Goal: Information Seeking & Learning: Learn about a topic

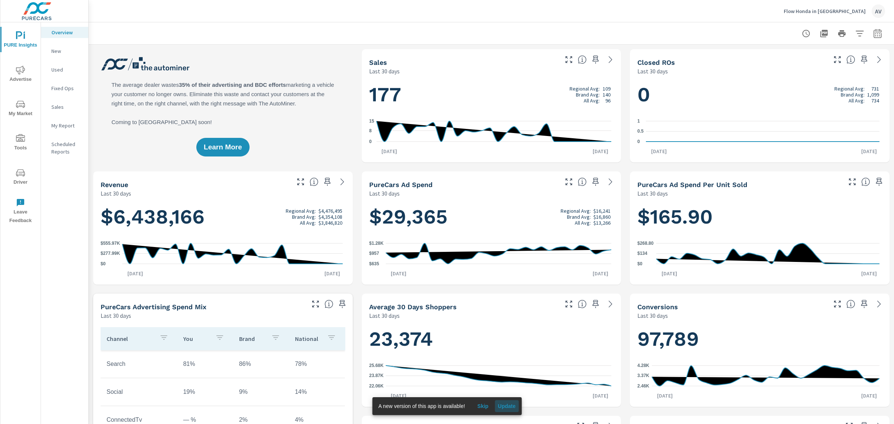
click at [508, 407] on span "Update" at bounding box center [507, 406] width 18 height 7
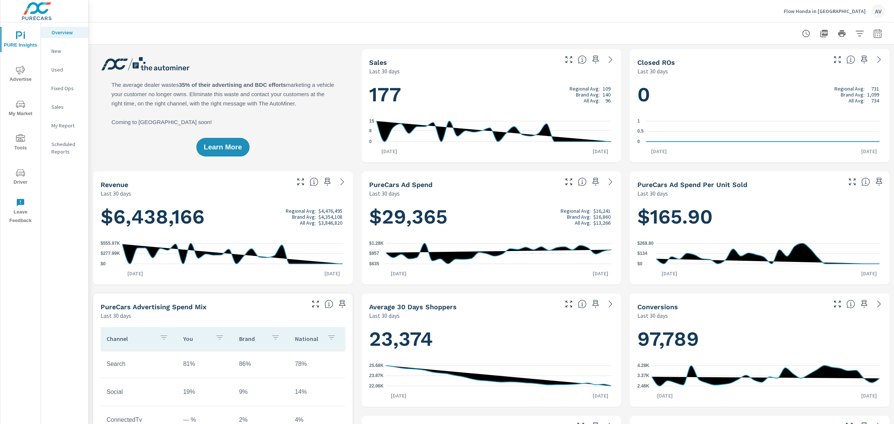
scroll to position [0, 0]
click at [21, 79] on span "Advertise" at bounding box center [21, 75] width 36 height 18
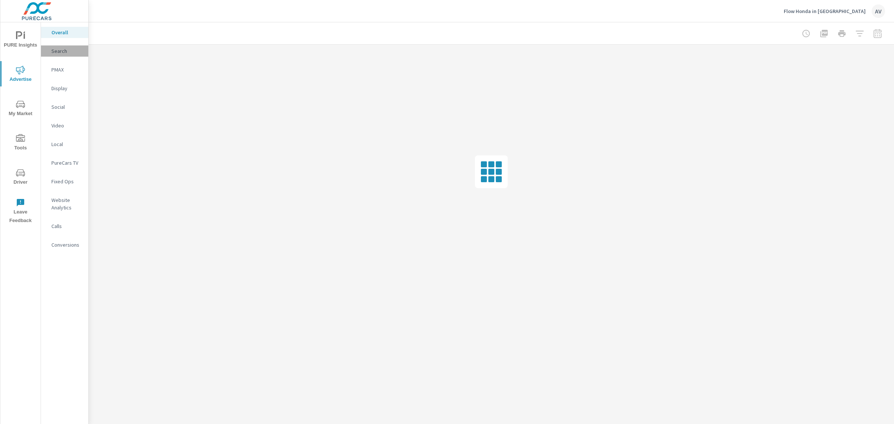
click at [63, 50] on p "Search" at bounding box center [66, 50] width 31 height 7
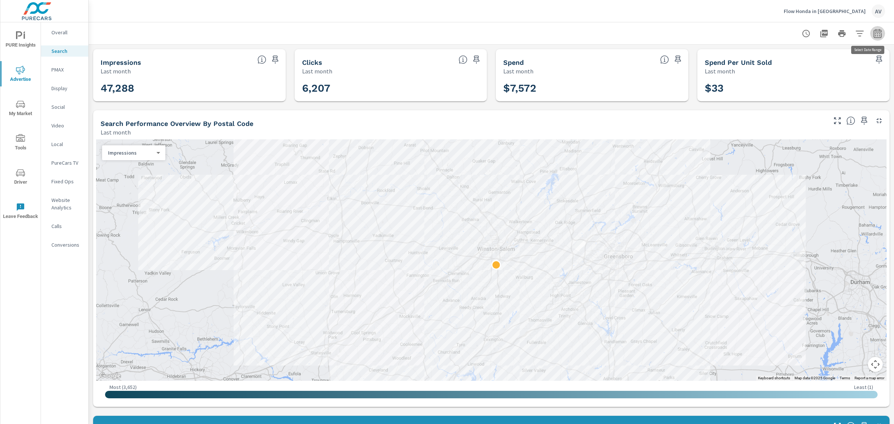
click at [874, 34] on icon "button" at bounding box center [878, 33] width 9 height 9
click at [838, 66] on select "Custom [DATE] Last week Last 7 days Last 14 days Last 30 days Last 45 days Last…" at bounding box center [811, 64] width 75 height 15
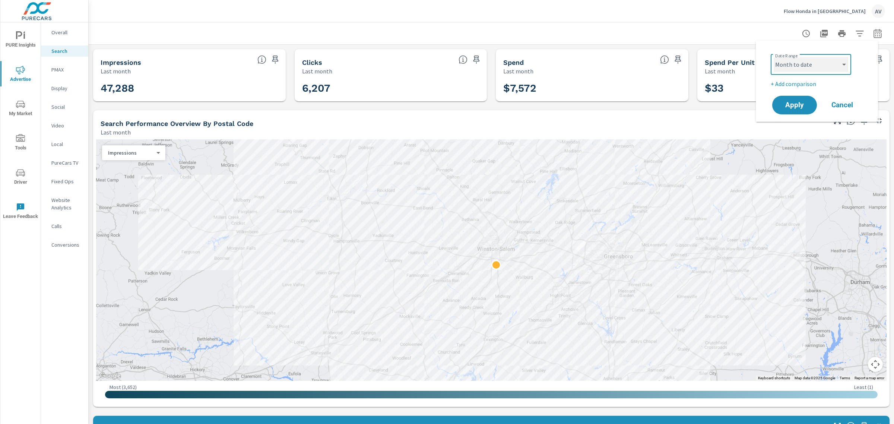
click at [774, 57] on select "Custom [DATE] Last week Last 7 days Last 14 days Last 30 days Last 45 days Last…" at bounding box center [811, 64] width 75 height 15
select select "Month to date"
click at [802, 107] on span "Apply" at bounding box center [795, 105] width 31 height 7
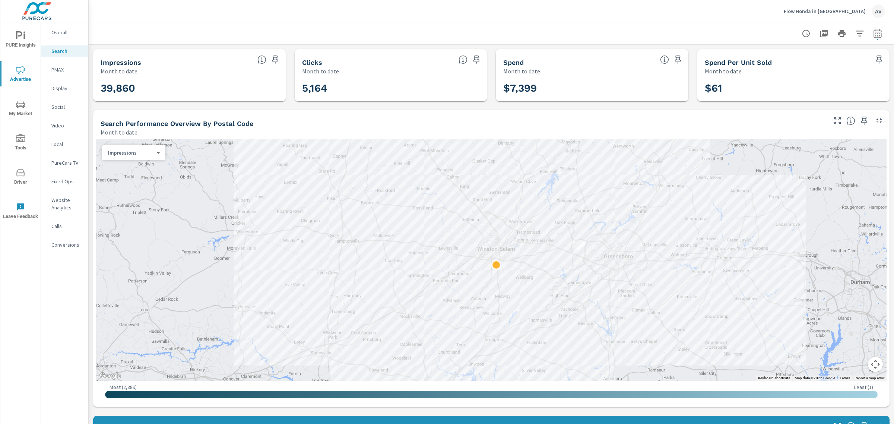
click at [53, 68] on p "PMAX" at bounding box center [66, 69] width 31 height 7
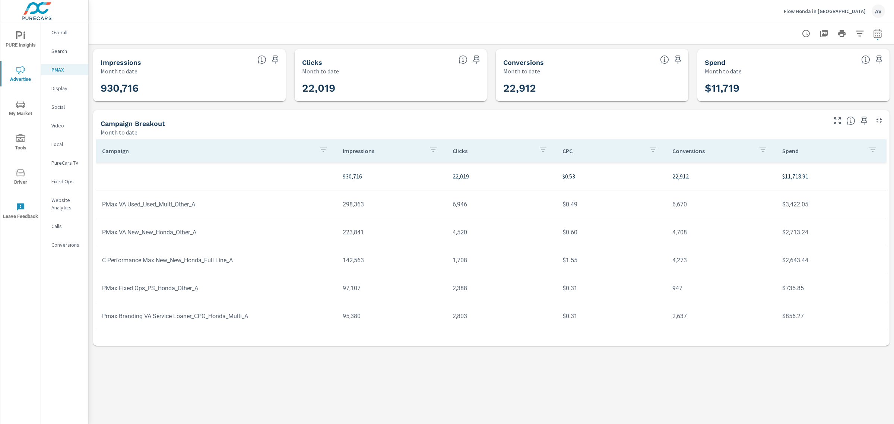
click at [67, 91] on p "Display" at bounding box center [66, 88] width 31 height 7
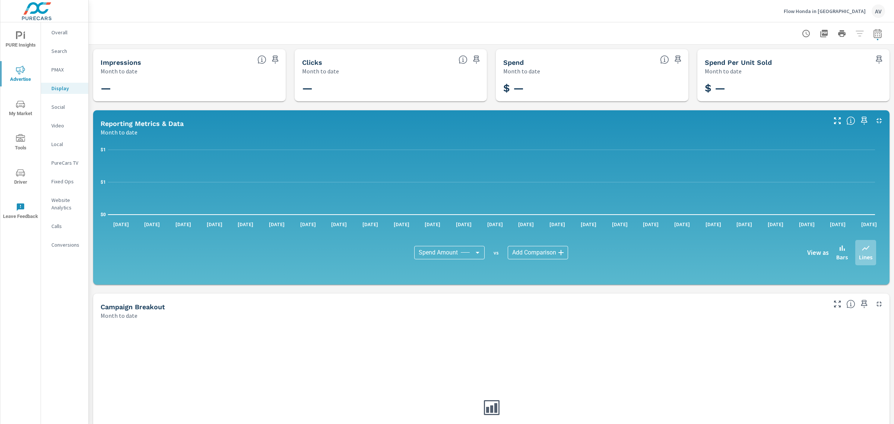
click at [63, 107] on p "Social" at bounding box center [66, 106] width 31 height 7
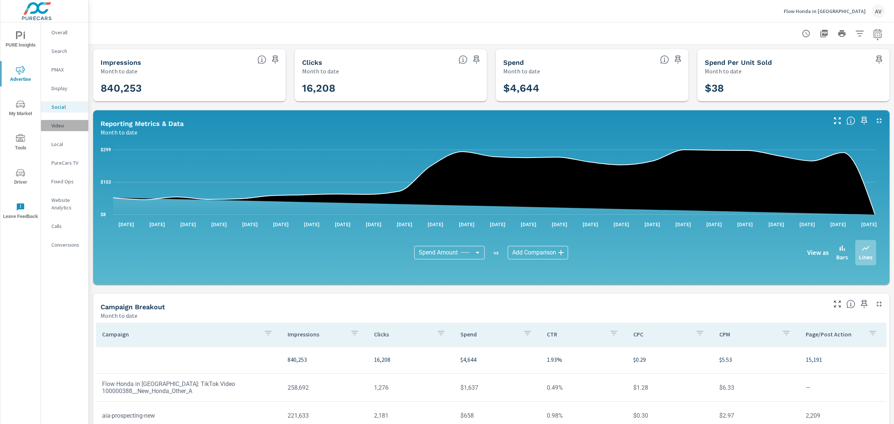
click at [59, 126] on p "Video" at bounding box center [66, 125] width 31 height 7
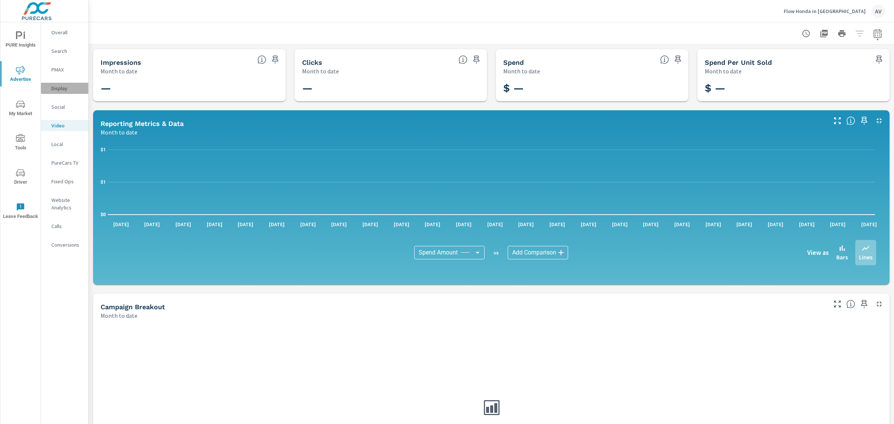
click at [62, 89] on p "Display" at bounding box center [66, 88] width 31 height 7
click at [62, 70] on p "PMAX" at bounding box center [66, 69] width 31 height 7
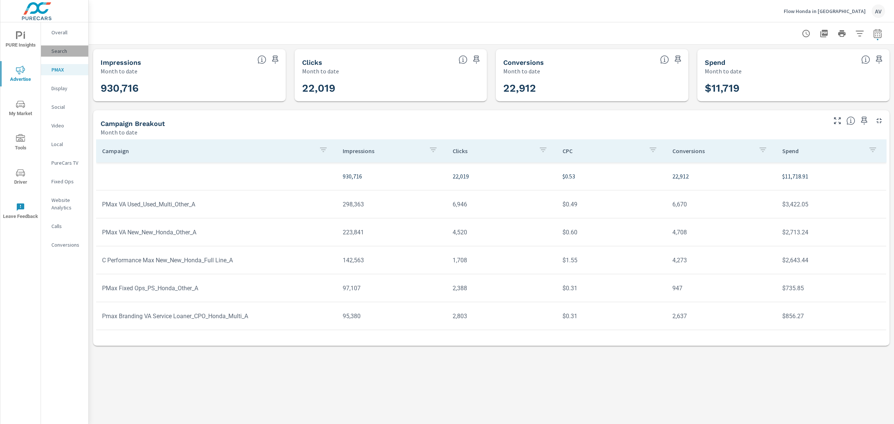
click at [64, 50] on p "Search" at bounding box center [66, 50] width 31 height 7
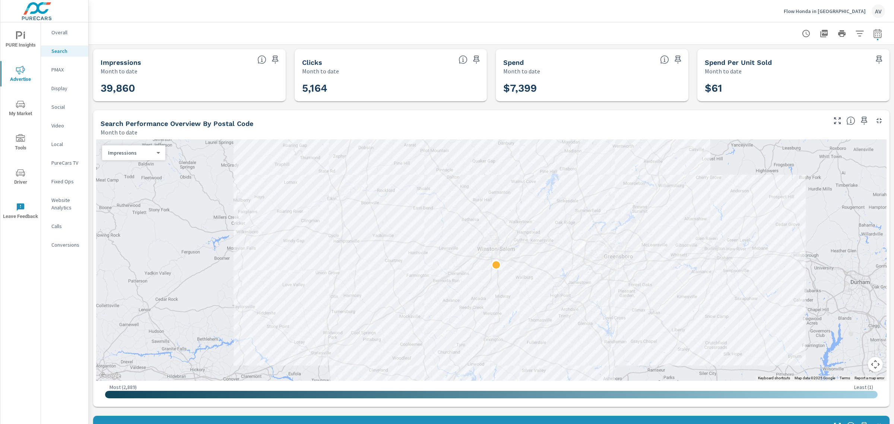
click at [64, 67] on p "PMAX" at bounding box center [66, 69] width 31 height 7
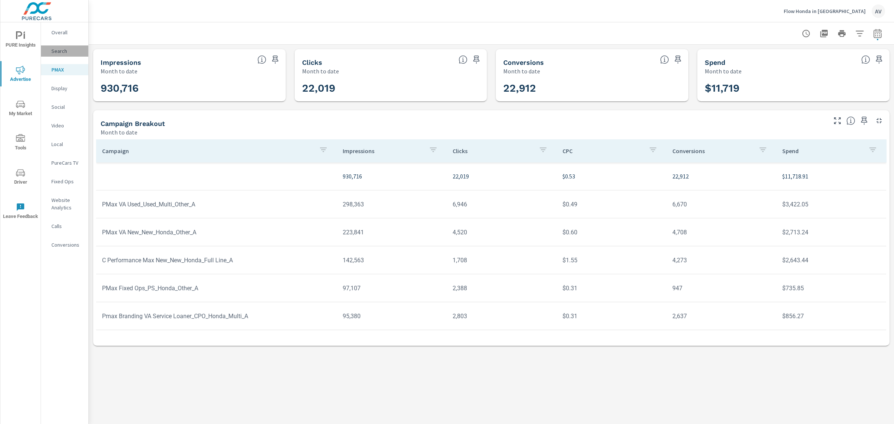
click at [63, 52] on p "Search" at bounding box center [66, 50] width 31 height 7
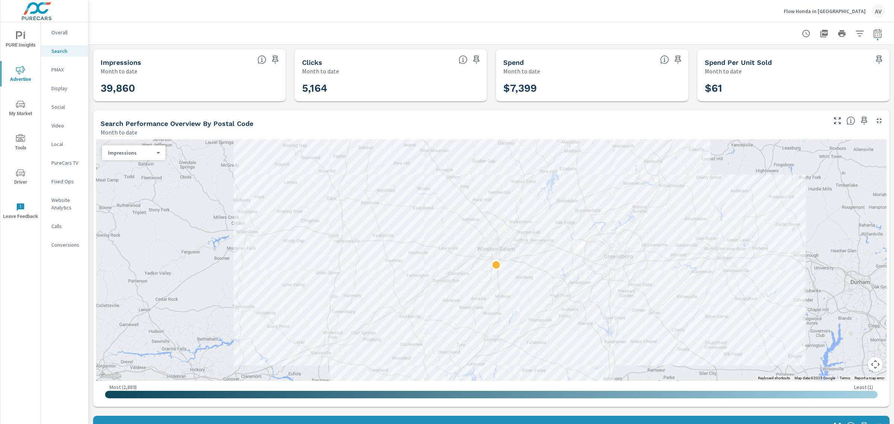
click at [59, 112] on div "Social" at bounding box center [64, 106] width 47 height 11
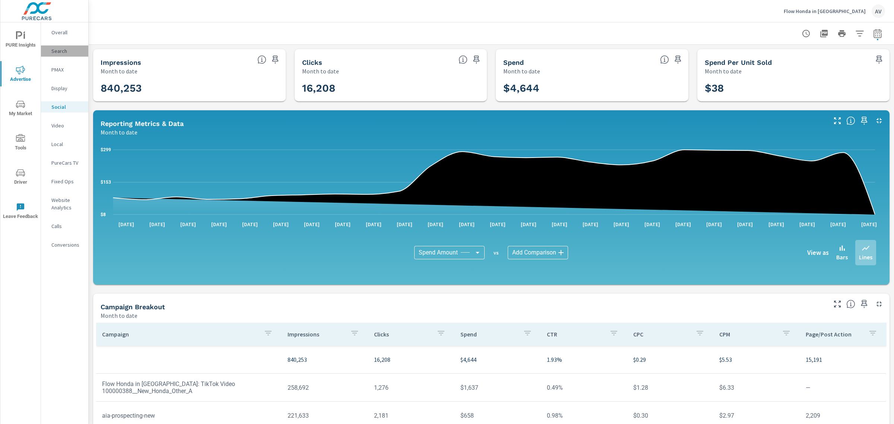
click at [63, 52] on p "Search" at bounding box center [66, 50] width 31 height 7
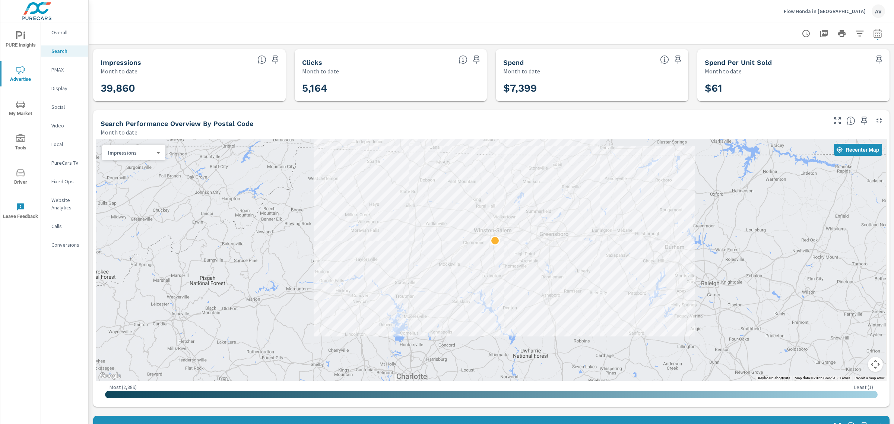
drag, startPoint x: 699, startPoint y: 322, endPoint x: 537, endPoint y: 274, distance: 169.6
click at [537, 274] on div at bounding box center [686, 414] width 715 height 402
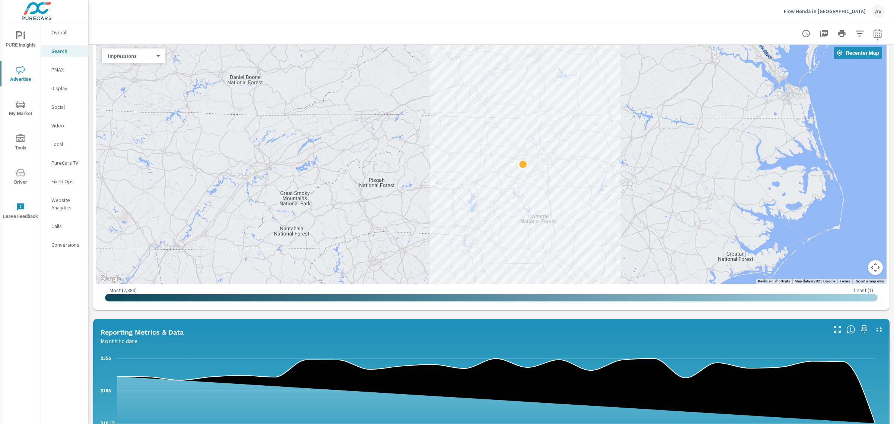
scroll to position [227, 0]
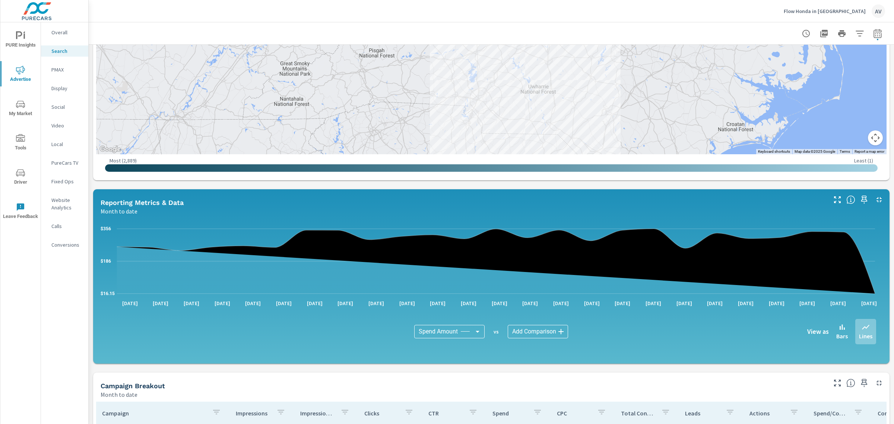
click at [531, 331] on body "PURE Insights Advertise My Market Tools Driver Leave Feedback Overall Search PM…" at bounding box center [447, 212] width 894 height 424
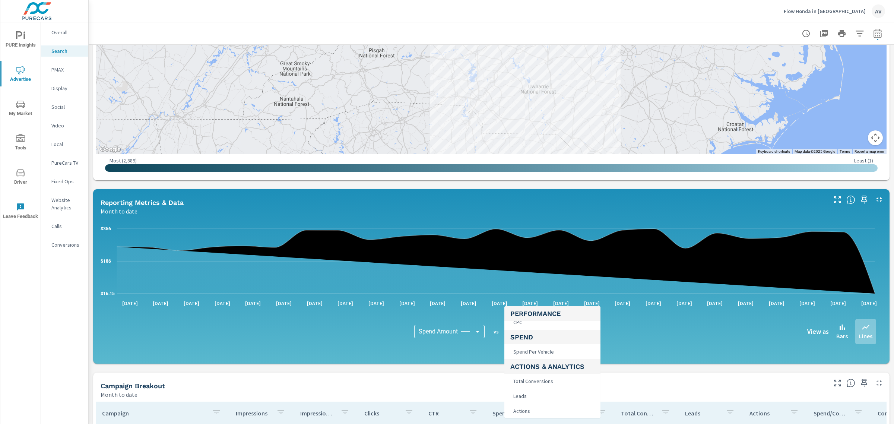
scroll to position [140, 0]
click at [553, 379] on li "Leads" at bounding box center [553, 381] width 96 height 15
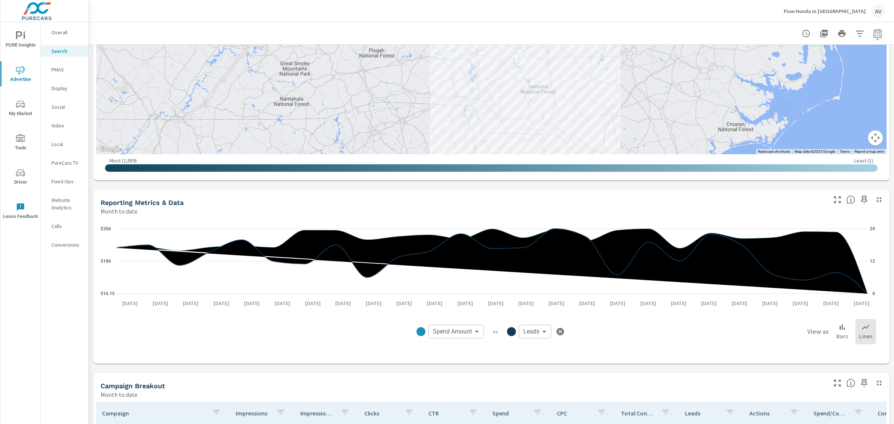
click at [540, 331] on body "PURE Insights Advertise My Market Tools Driver Leave Feedback Overall Search PM…" at bounding box center [447, 212] width 894 height 424
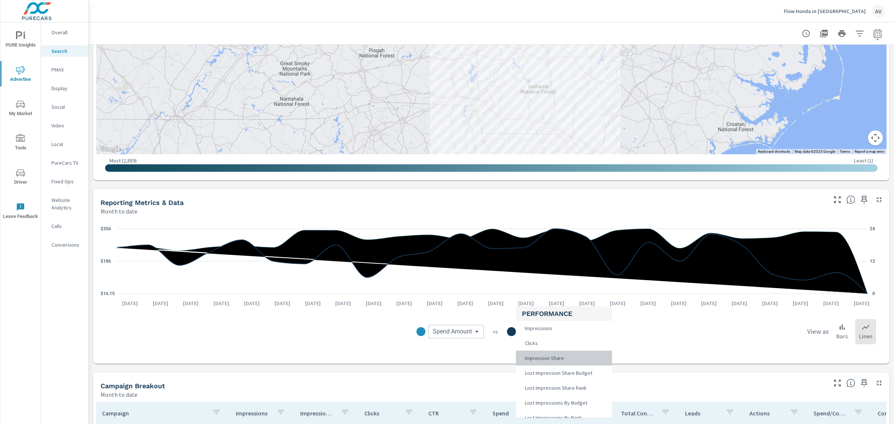
click at [543, 359] on span "Impression Share" at bounding box center [544, 358] width 44 height 10
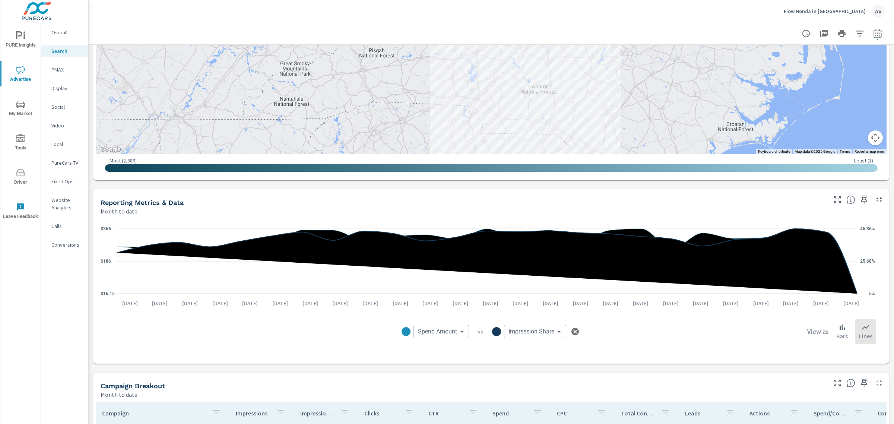
click at [554, 332] on body "PURE Insights Advertise My Market Tools Driver Leave Feedback Overall Search PM…" at bounding box center [447, 212] width 894 height 424
click at [556, 386] on span "Lost Impressions By Budget" at bounding box center [540, 388] width 67 height 10
type input "Lost Impressions By Budget"
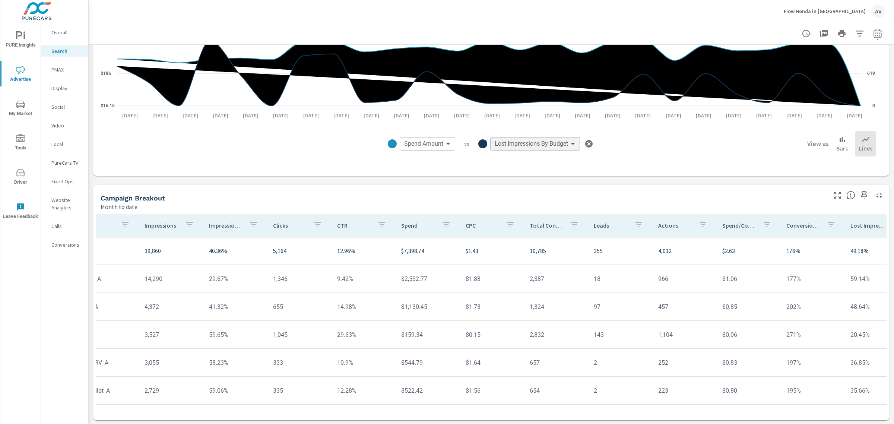
scroll to position [0, 180]
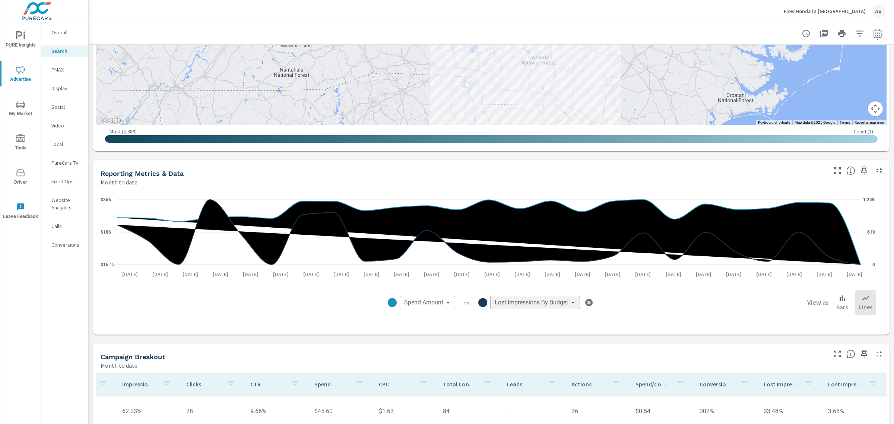
scroll to position [228, 0]
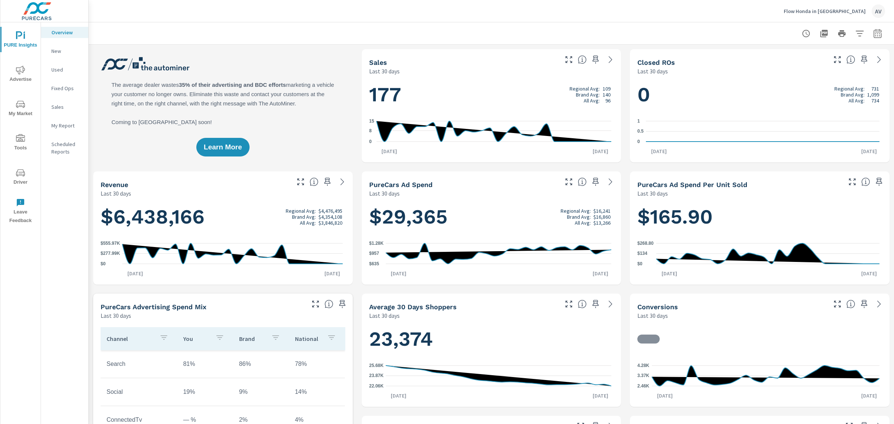
scroll to position [0, 0]
click at [19, 76] on span "Advertise" at bounding box center [21, 75] width 36 height 18
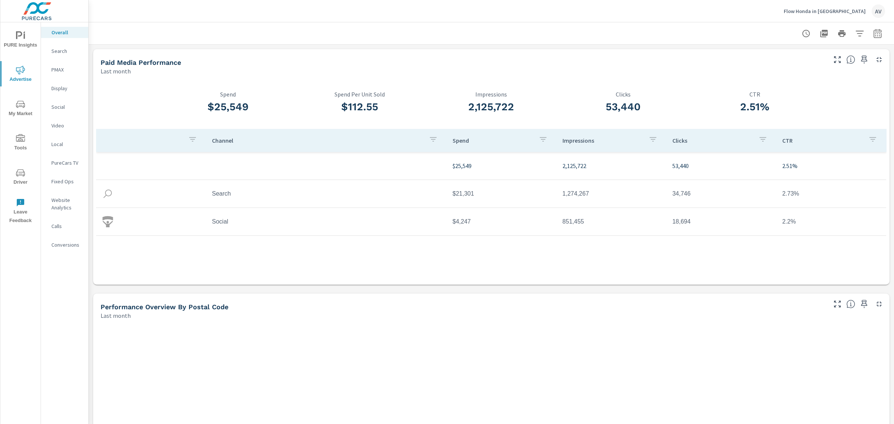
click at [57, 50] on p "Search" at bounding box center [66, 50] width 31 height 7
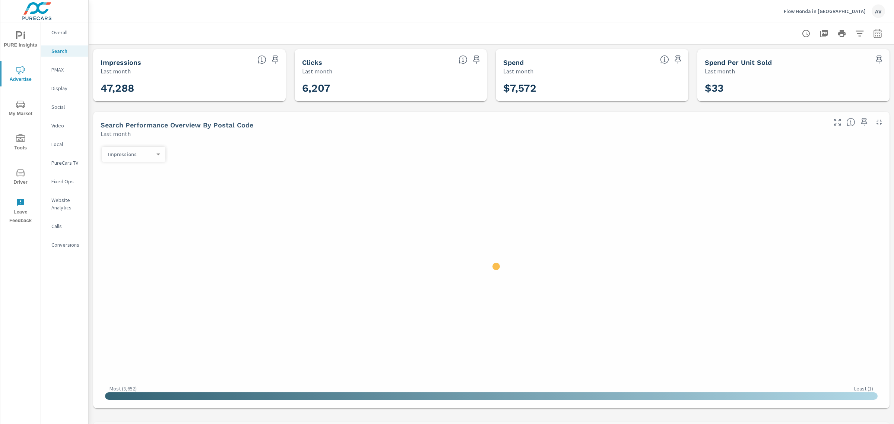
scroll to position [419, 0]
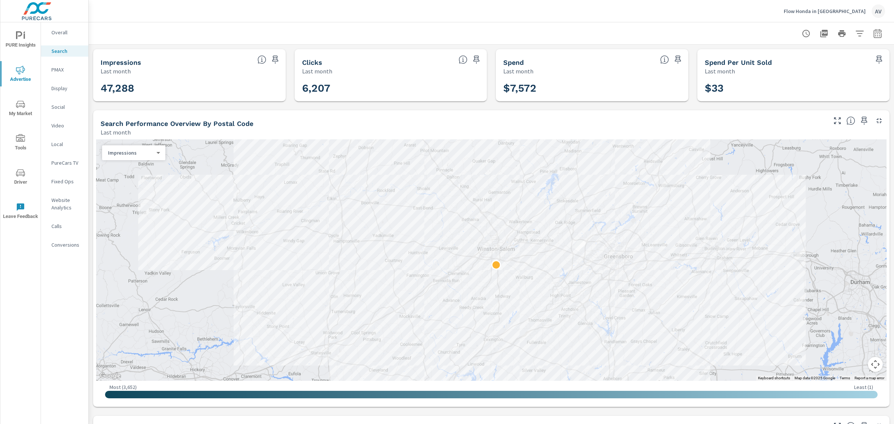
click at [875, 34] on icon "button" at bounding box center [877, 34] width 5 height 3
click at [839, 68] on select "Custom [DATE] Last week Last 7 days Last 14 days Last 30 days Last 45 days Last…" at bounding box center [811, 64] width 75 height 15
click at [774, 57] on select "Custom [DATE] Last week Last 7 days Last 14 days Last 30 days Last 45 days Last…" at bounding box center [811, 64] width 75 height 15
select select "Month to date"
click at [793, 107] on span "Apply" at bounding box center [795, 105] width 31 height 7
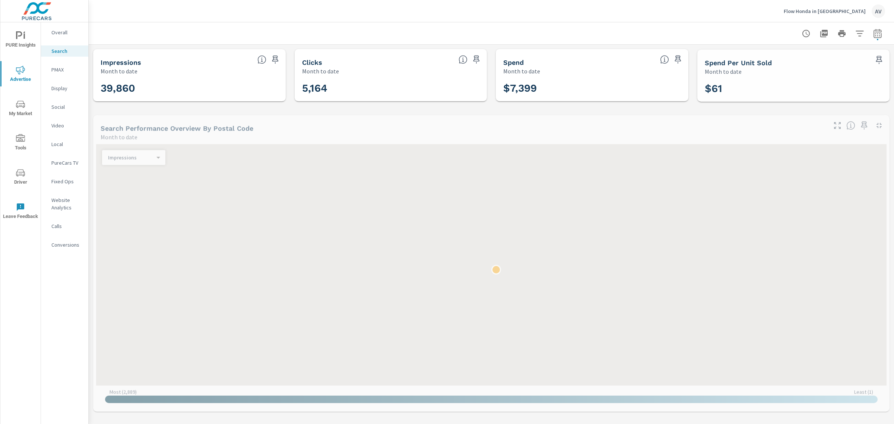
scroll to position [419, 0]
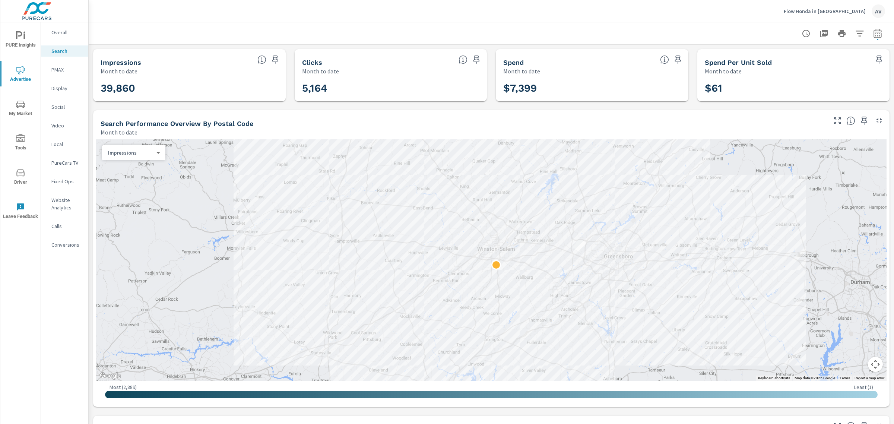
click at [60, 68] on p "PMAX" at bounding box center [66, 69] width 31 height 7
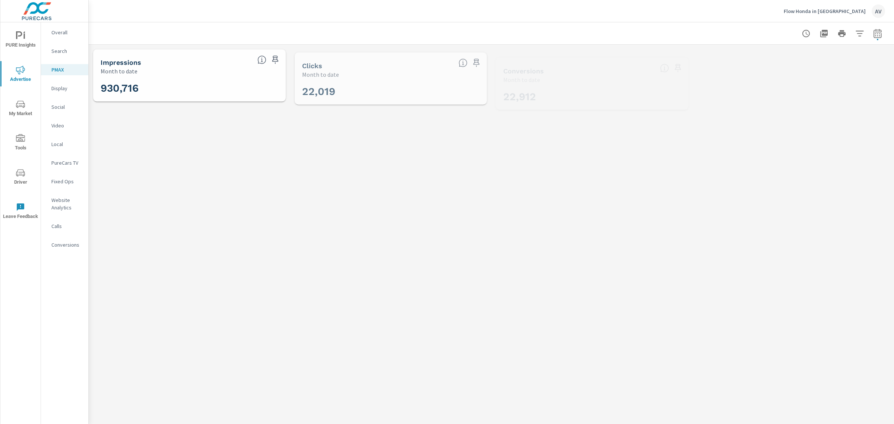
scroll to position [27, 0]
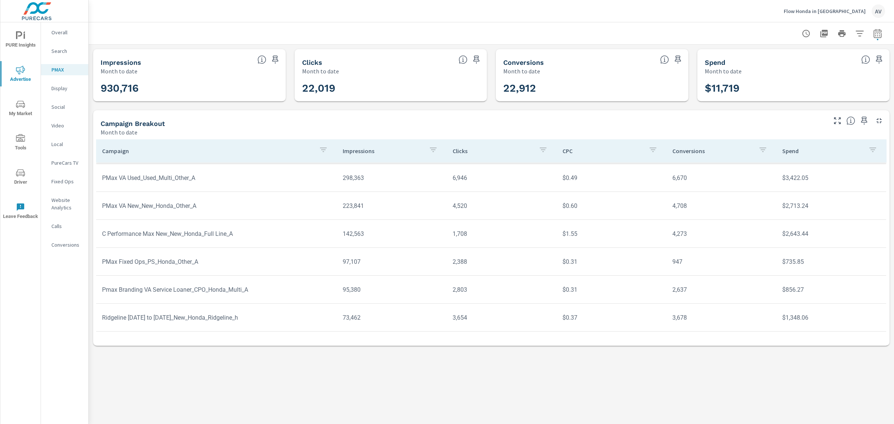
click at [591, 40] on div at bounding box center [492, 33] width 788 height 22
click at [57, 48] on p "Search" at bounding box center [66, 50] width 31 height 7
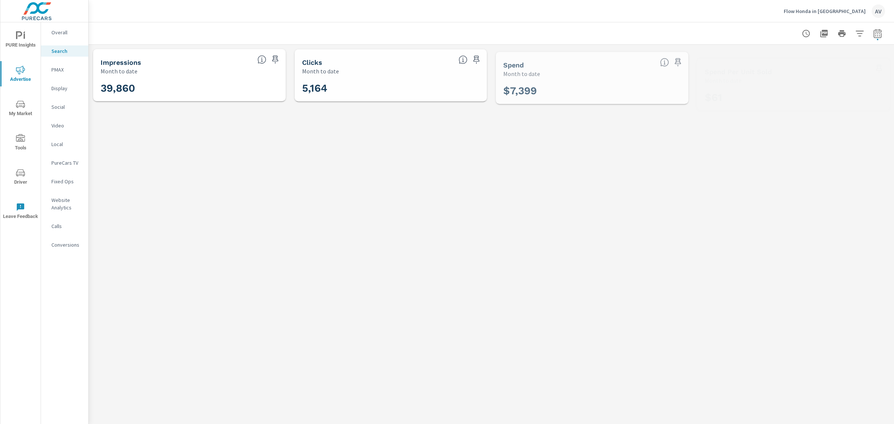
scroll to position [418, 0]
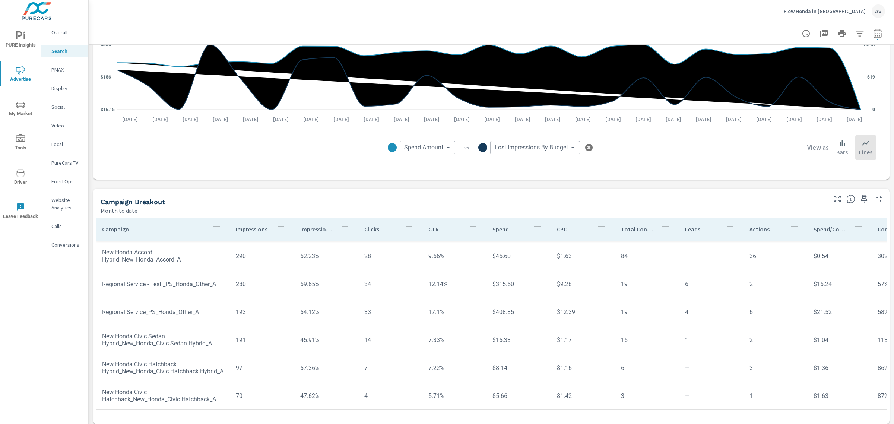
scroll to position [414, 0]
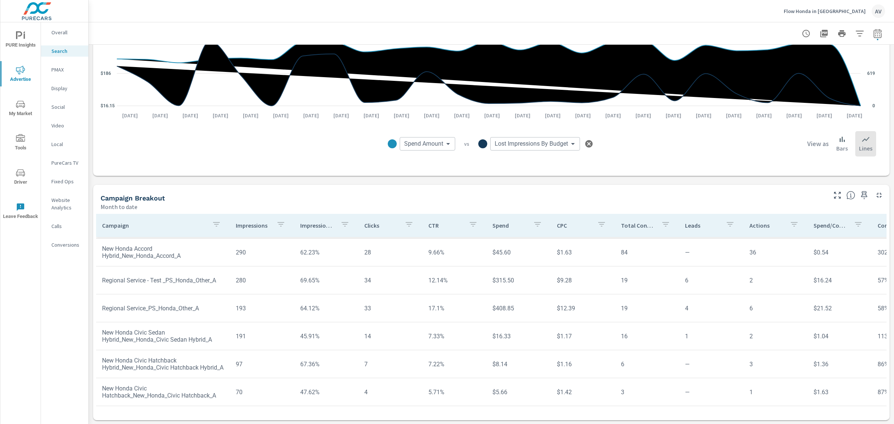
scroll to position [426, 0]
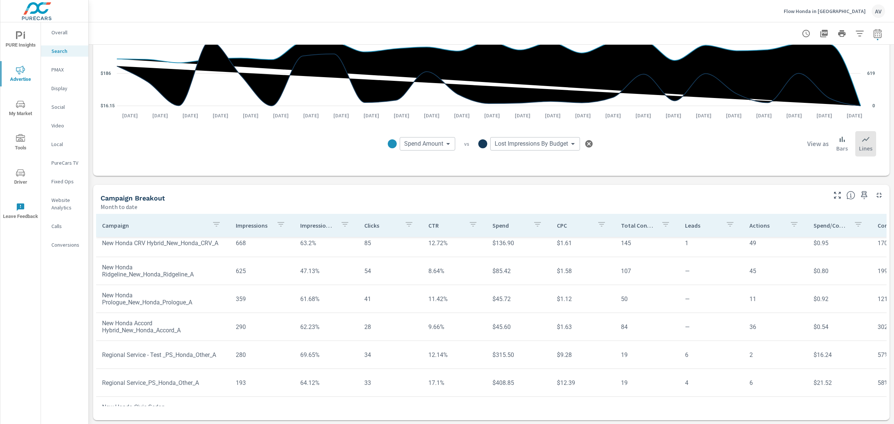
scroll to position [332, 0]
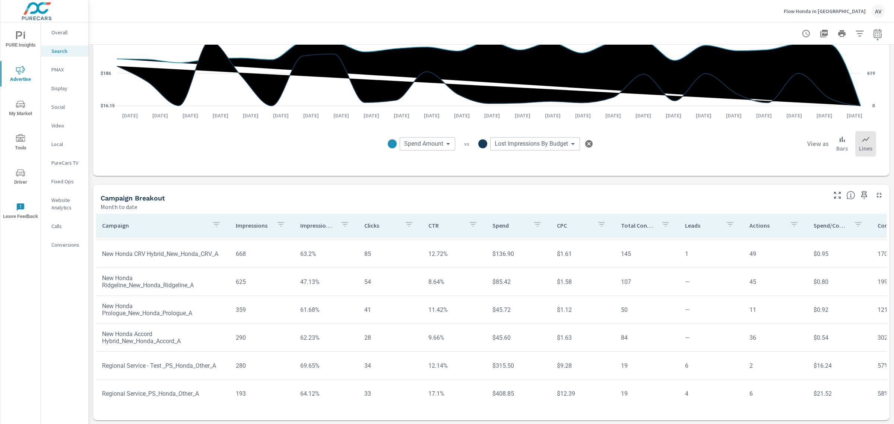
scroll to position [286, 0]
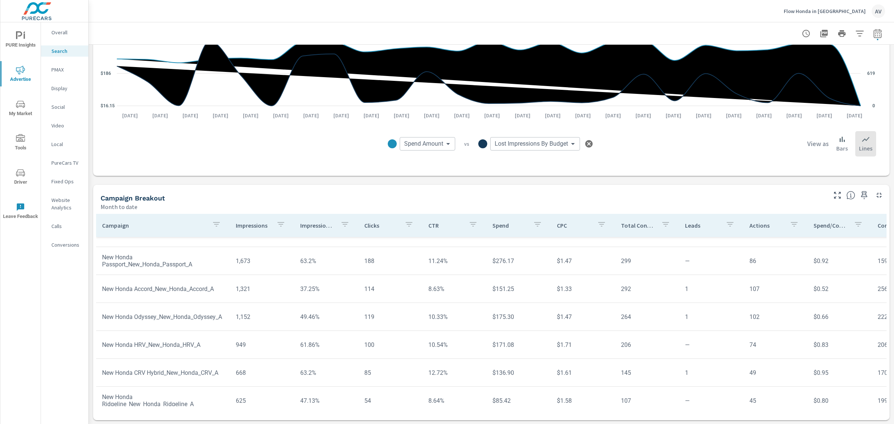
scroll to position [193, 0]
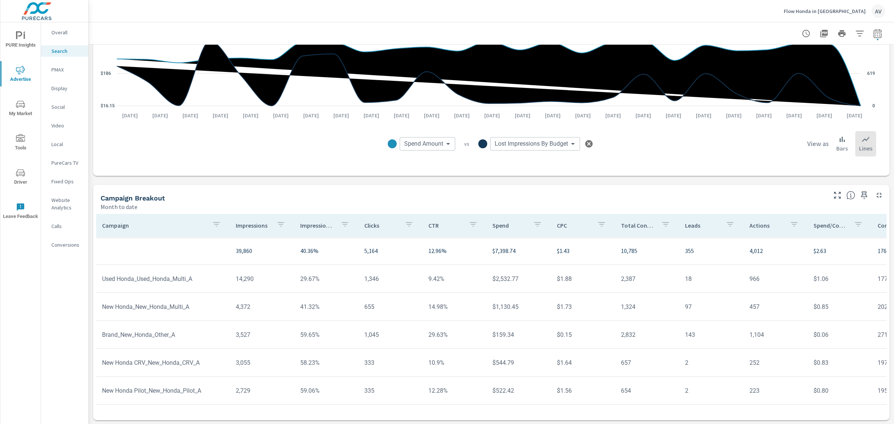
click at [215, 277] on td "Used Honda_Used_Honda_Multi_A" at bounding box center [163, 278] width 134 height 19
click at [499, 282] on td "$2,532.77" at bounding box center [519, 278] width 64 height 19
drag, startPoint x: 512, startPoint y: 280, endPoint x: 474, endPoint y: 280, distance: 38.8
click at [474, 280] on tr "Used Honda_Used_Honda_Multi_A 14,290 29.67% 1,346 9.42% $2,532.77 $1.88 2,387 1…" at bounding box center [580, 279] width 969 height 28
click at [59, 73] on div "PMAX" at bounding box center [64, 69] width 47 height 11
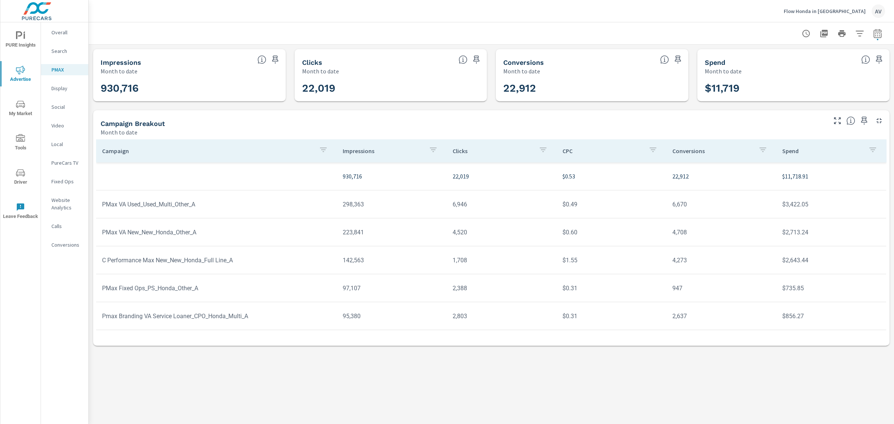
click at [63, 53] on p "Search" at bounding box center [66, 50] width 31 height 7
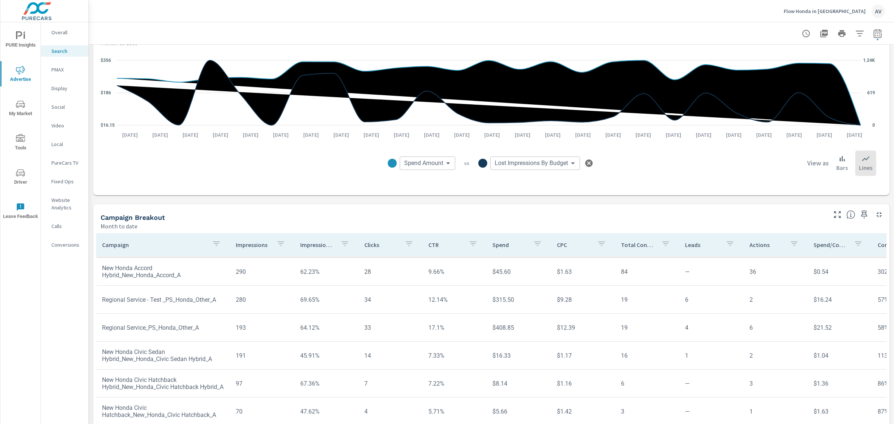
scroll to position [397, 0]
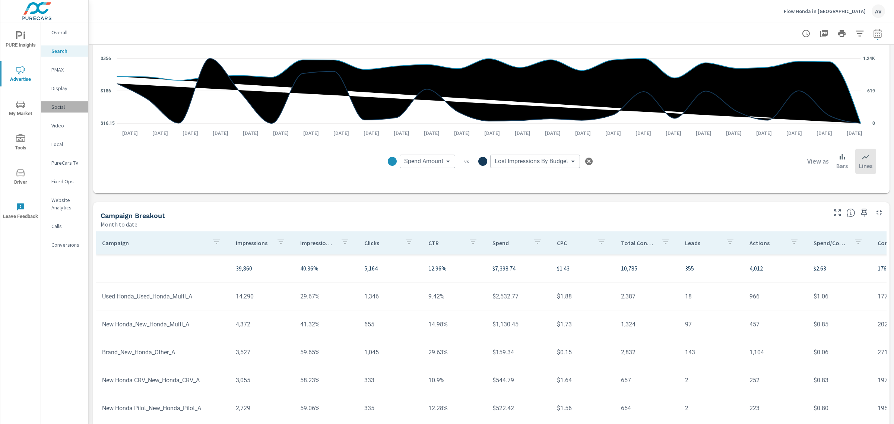
click at [56, 105] on p "Social" at bounding box center [66, 106] width 31 height 7
